Goal: Task Accomplishment & Management: Use online tool/utility

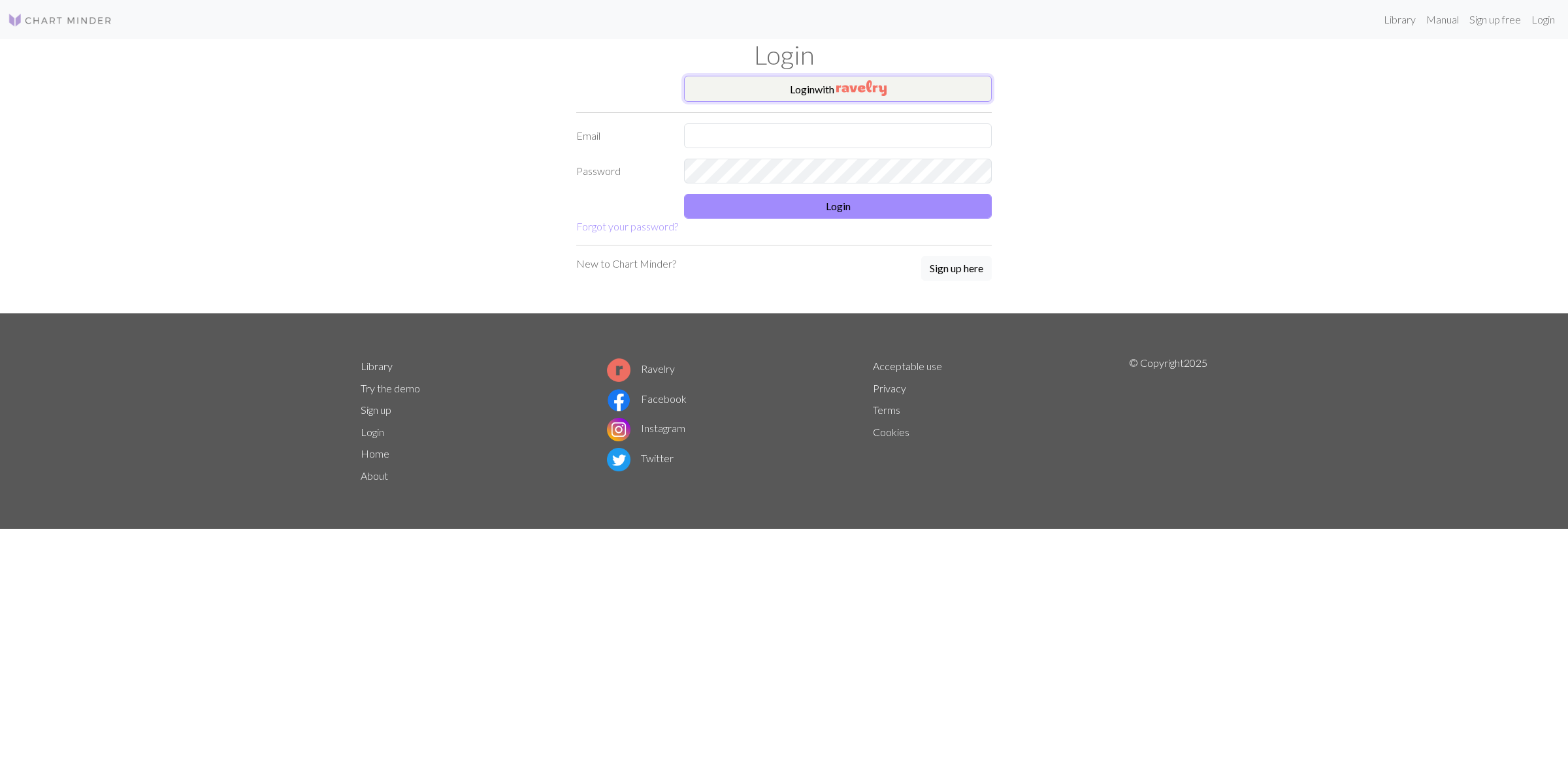
click at [828, 93] on button "Login with" at bounding box center [838, 89] width 308 height 26
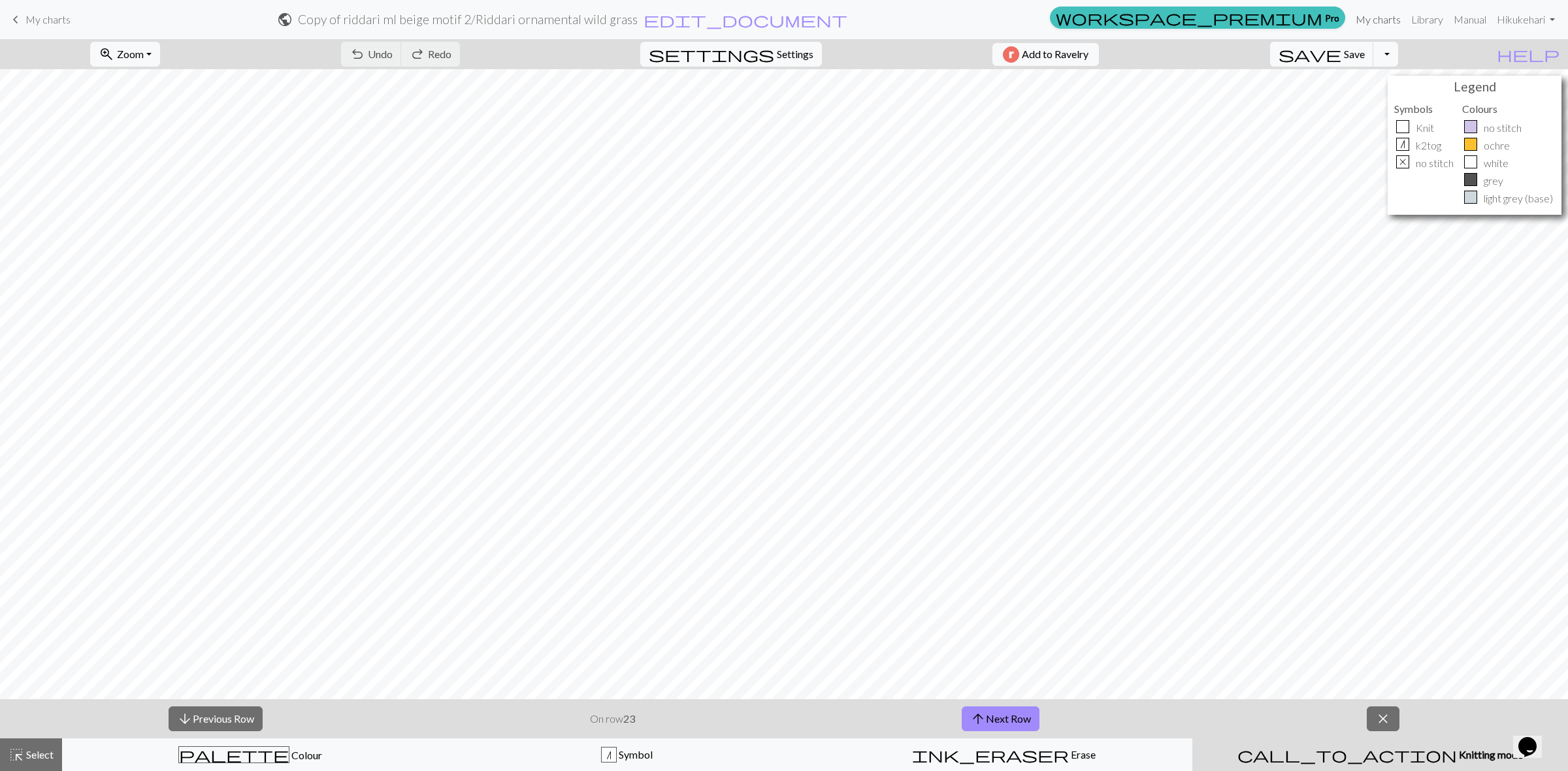
click at [1388, 17] on link "My charts" at bounding box center [1378, 19] width 56 height 26
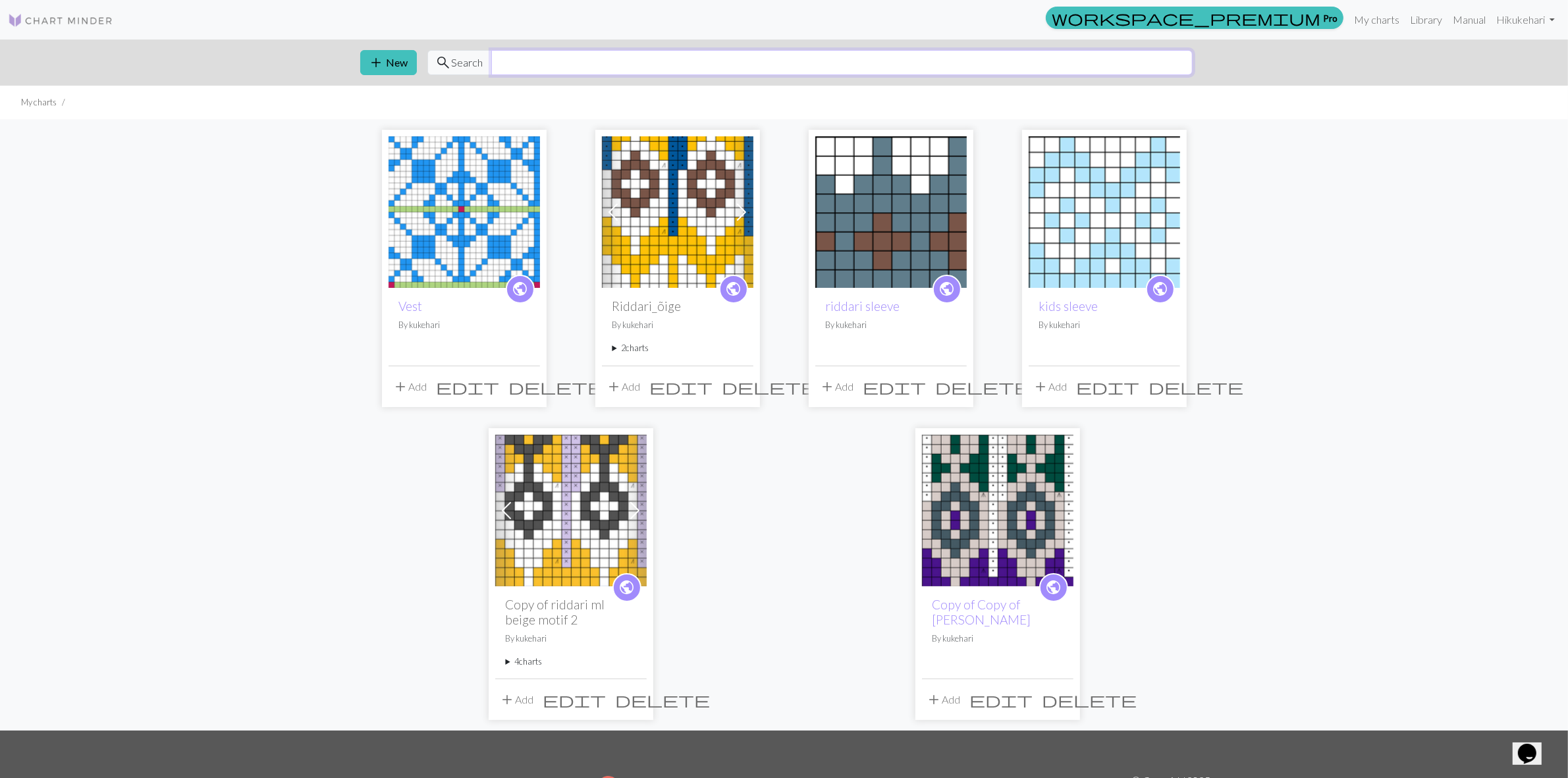
click at [789, 54] on input "text" at bounding box center [841, 62] width 701 height 25
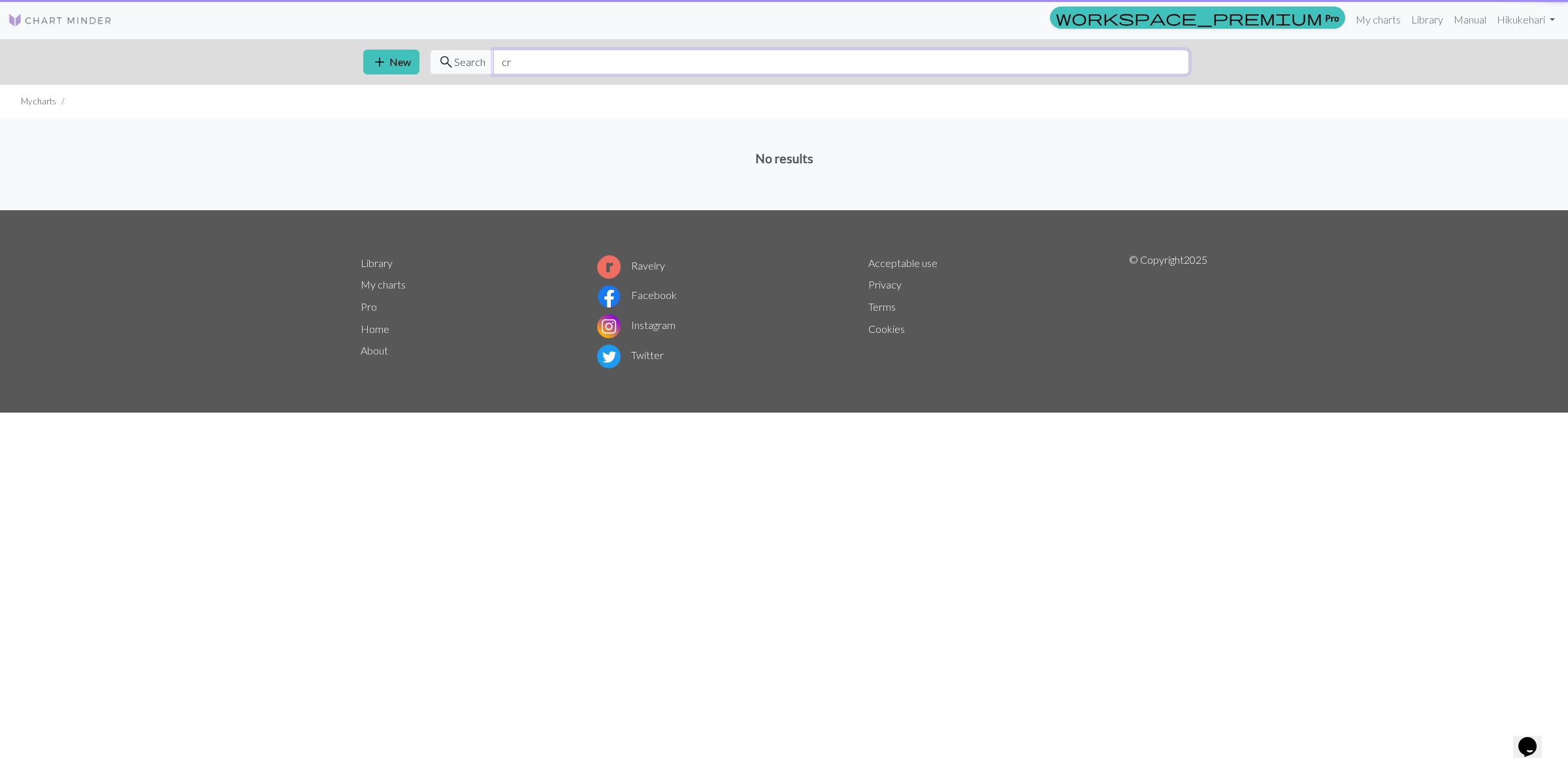
type input "c"
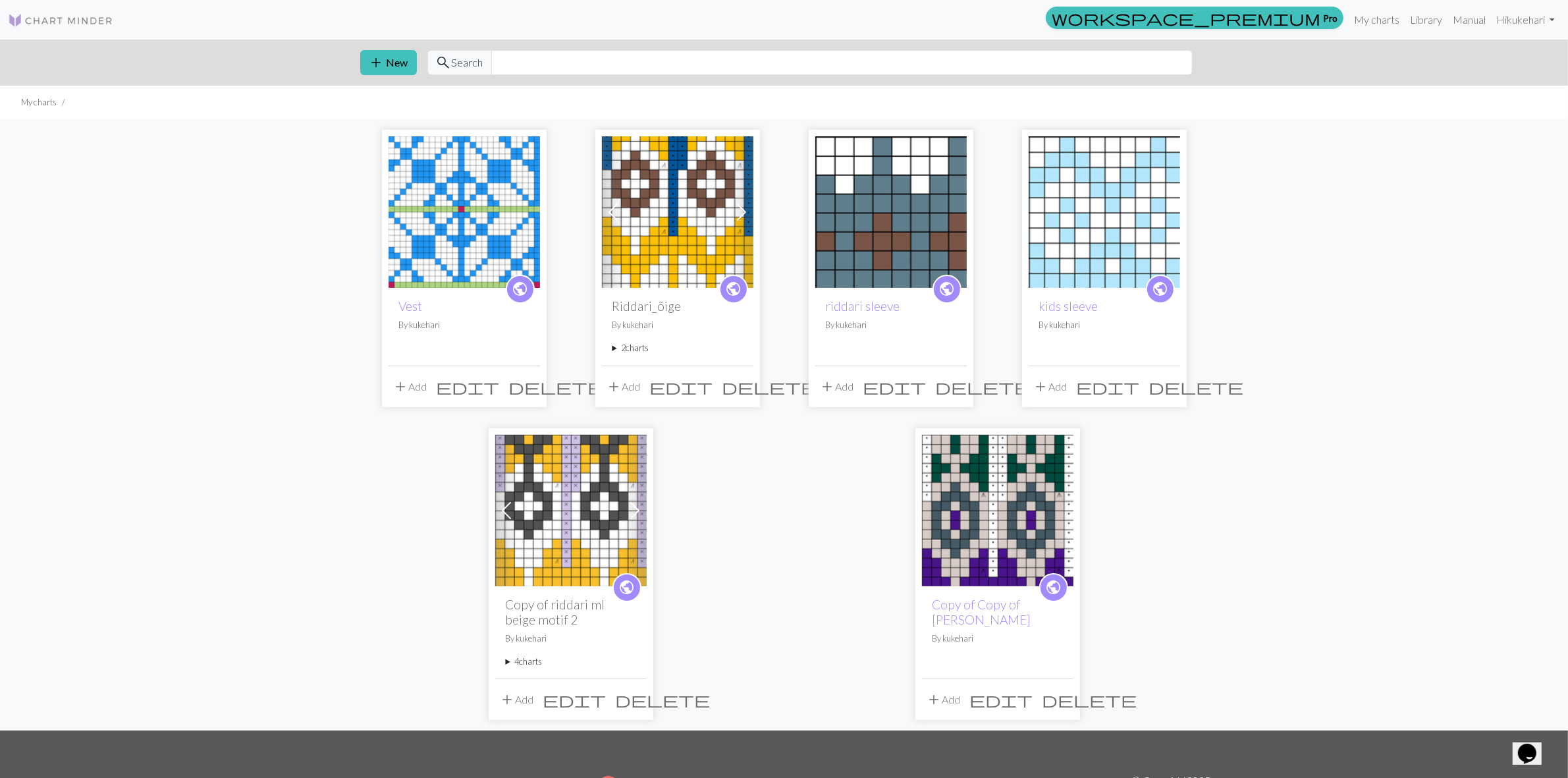
click at [475, 252] on img at bounding box center [464, 212] width 151 height 151
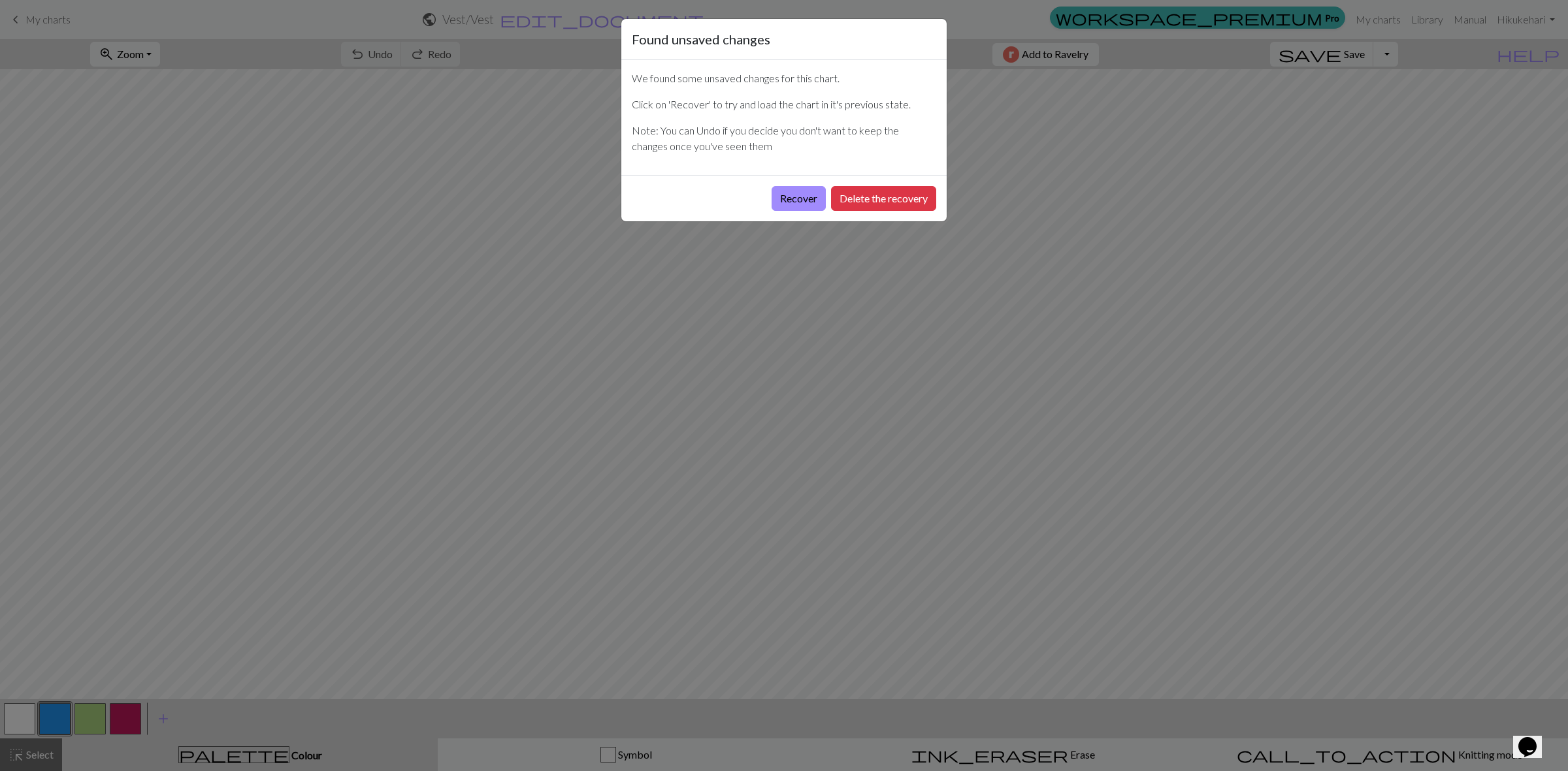
click at [455, 335] on div "Found unsaved changes We found some unsaved changes for this chart. Click on 'R…" at bounding box center [784, 386] width 1568 height 771
click at [810, 199] on button "Recover" at bounding box center [798, 198] width 54 height 25
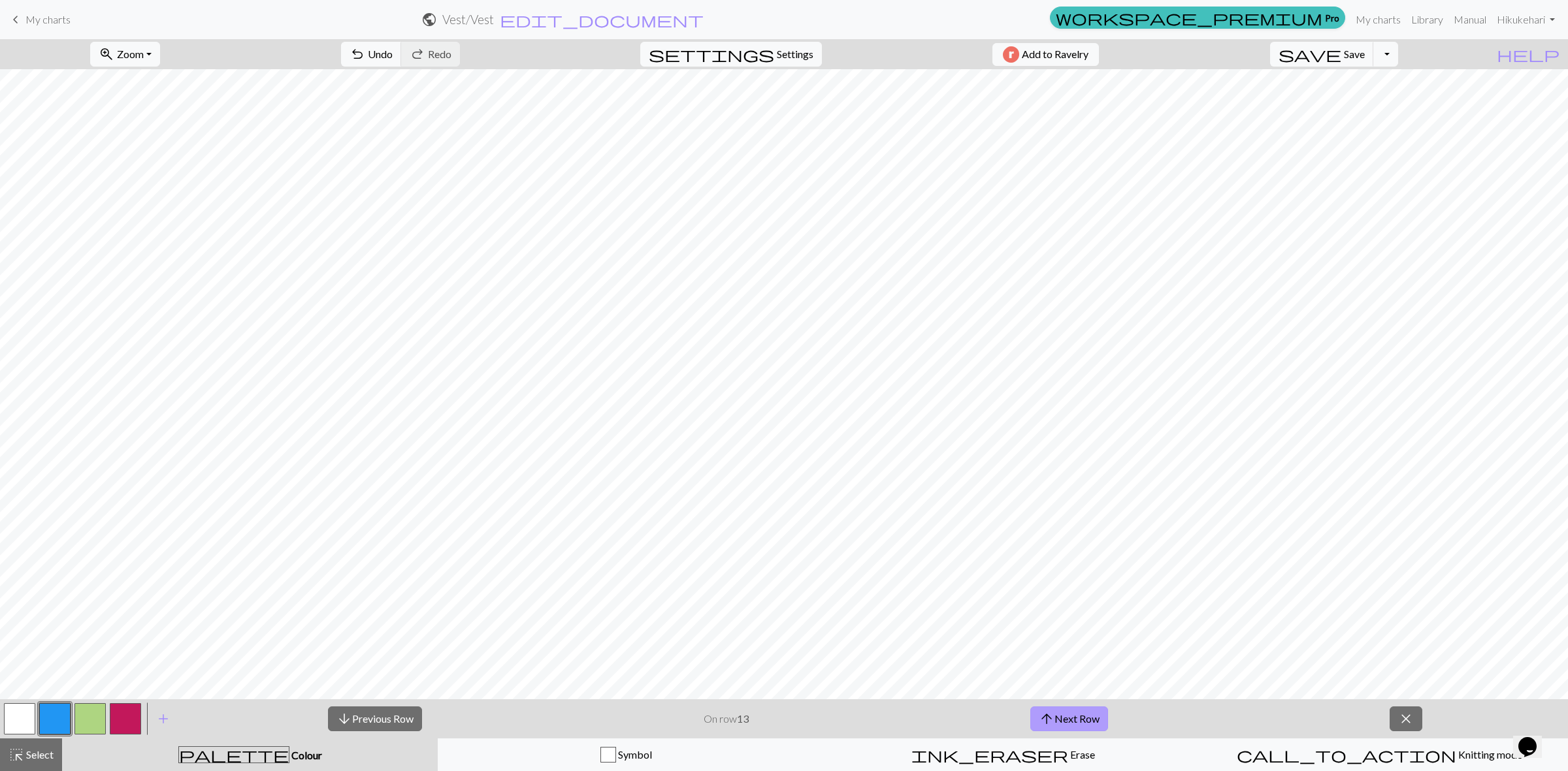
click at [1085, 716] on button "arrow_upward Next Row" at bounding box center [1069, 719] width 78 height 25
